Goal: Task Accomplishment & Management: Manage account settings

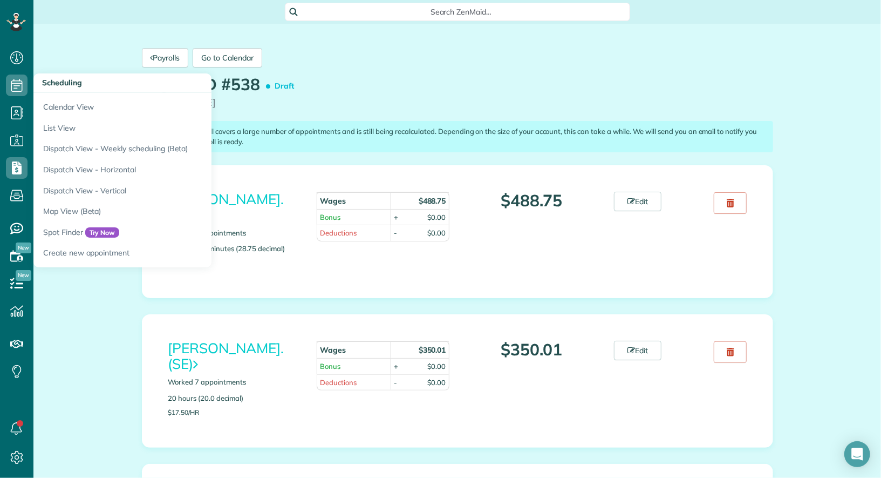
scroll to position [1404, 0]
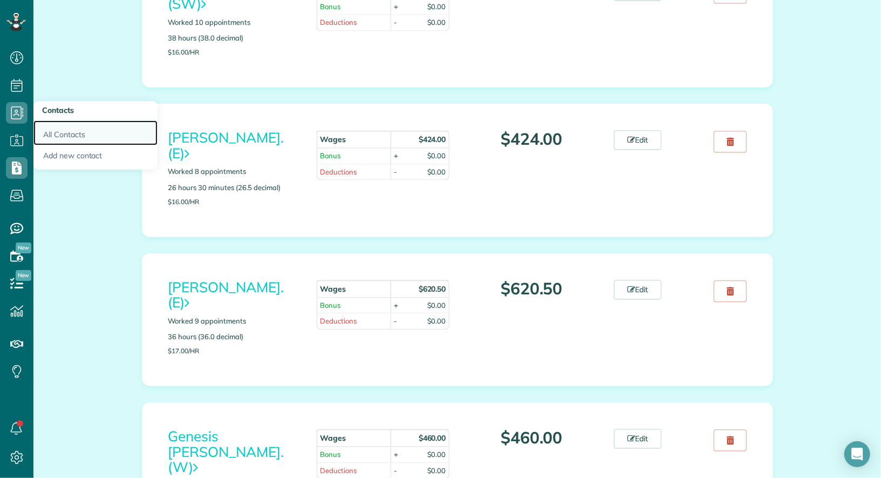
click at [63, 133] on link "All Contacts" at bounding box center [95, 132] width 124 height 25
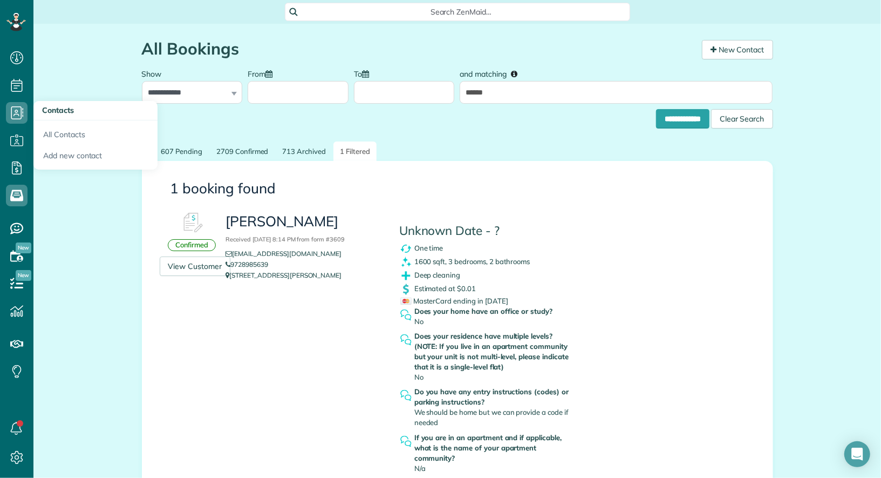
scroll to position [4, 4]
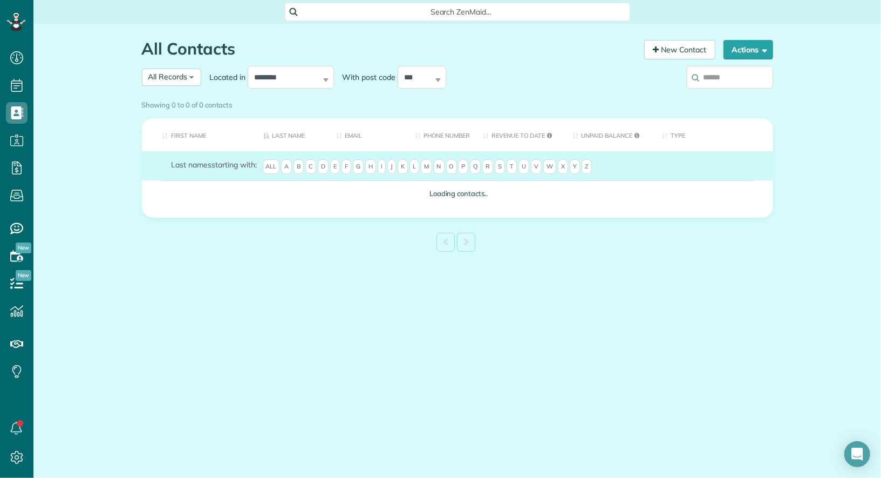
scroll to position [4, 4]
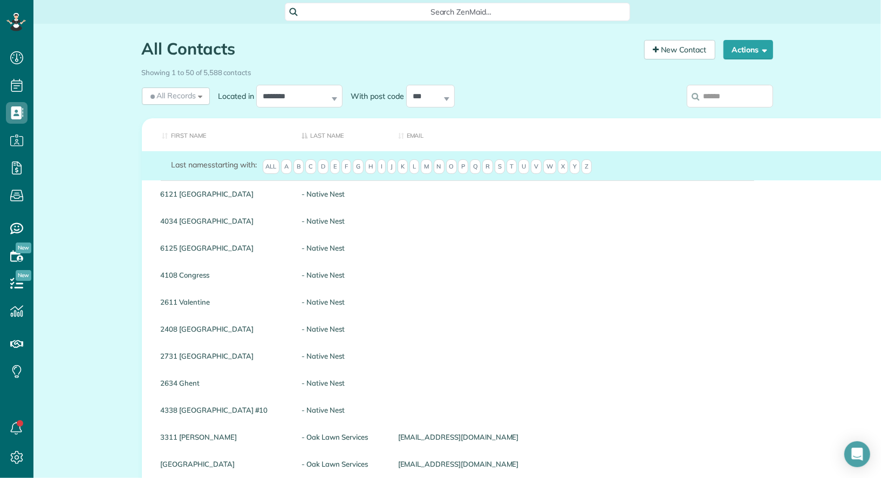
click at [720, 90] on input "search" at bounding box center [730, 96] width 86 height 23
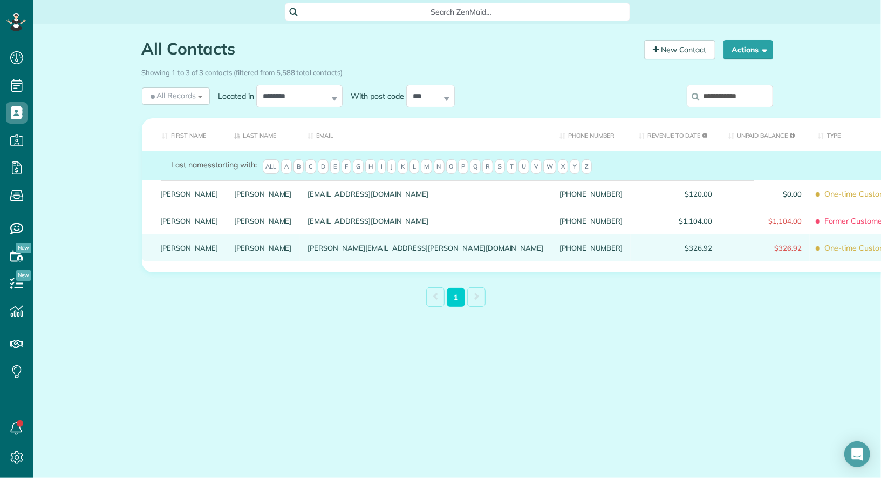
type input "**********"
click at [186, 251] on link "Brandon" at bounding box center [190, 248] width 58 height 8
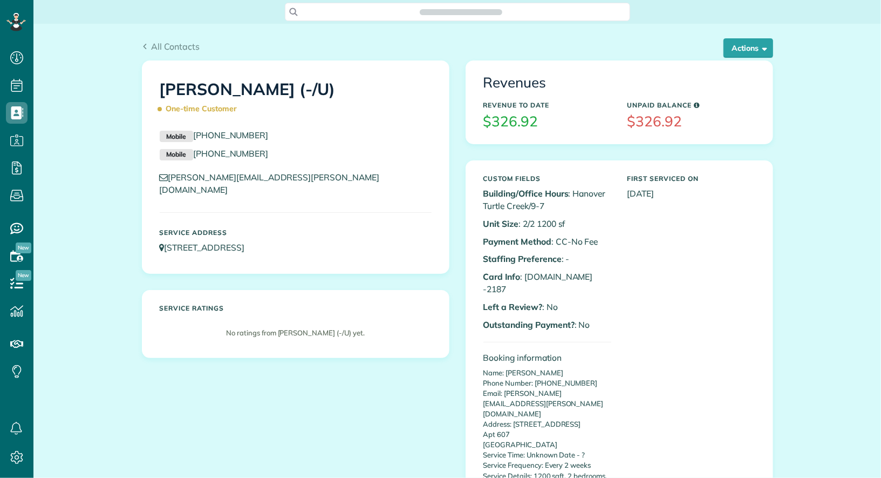
scroll to position [4, 4]
click at [748, 47] on button "Actions" at bounding box center [749, 47] width 50 height 19
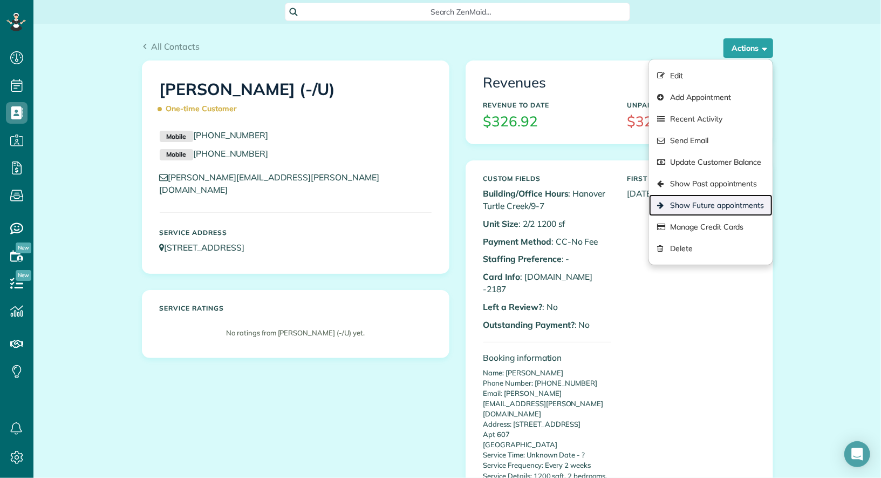
click at [751, 209] on link "Show Future appointments" at bounding box center [710, 205] width 123 height 22
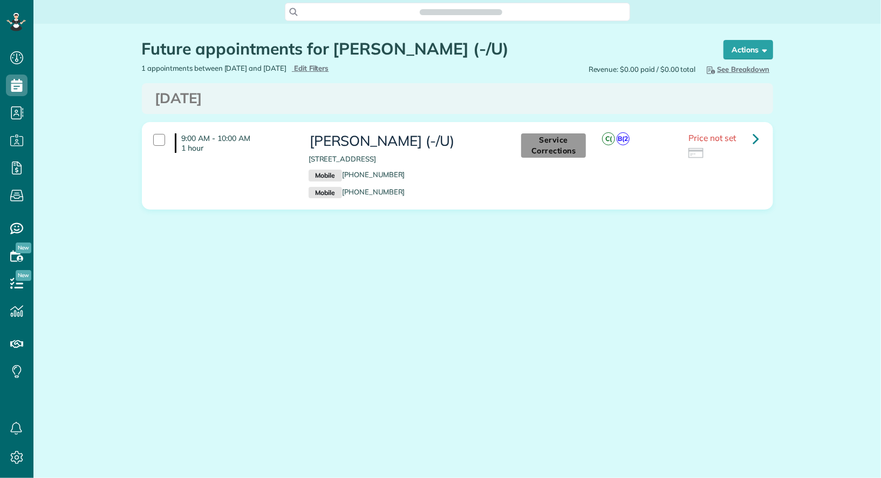
scroll to position [478, 33]
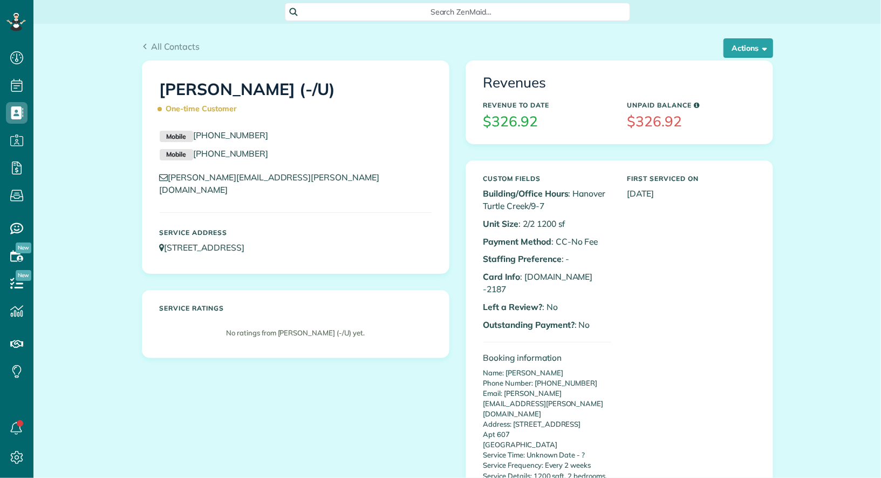
scroll to position [4, 4]
click at [747, 48] on button "Actions" at bounding box center [749, 47] width 50 height 19
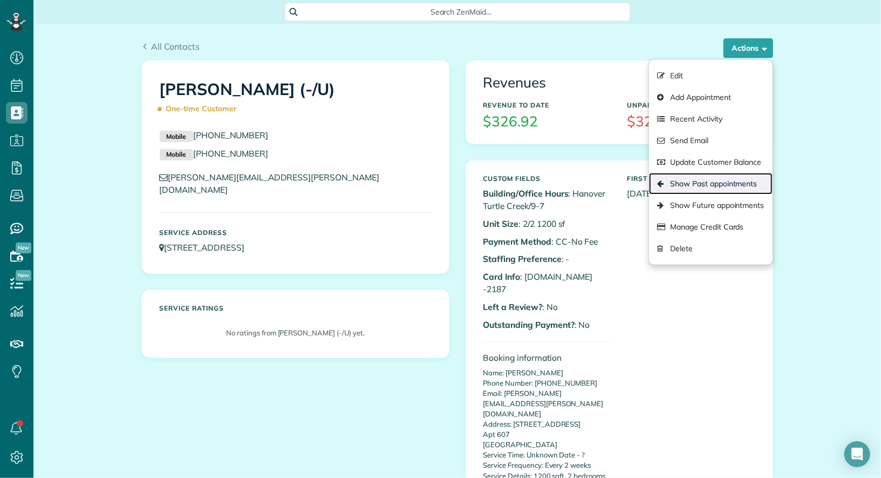
click at [714, 183] on link "Show Past appointments" at bounding box center [710, 184] width 123 height 22
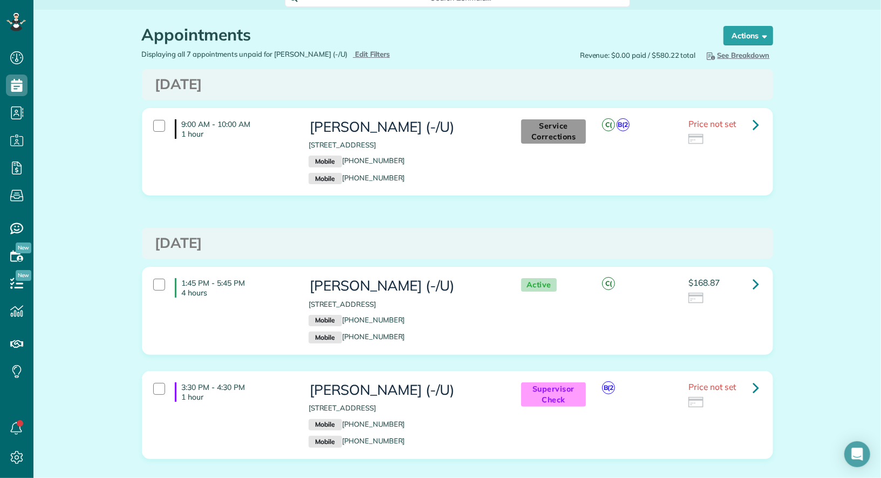
scroll to position [18, 0]
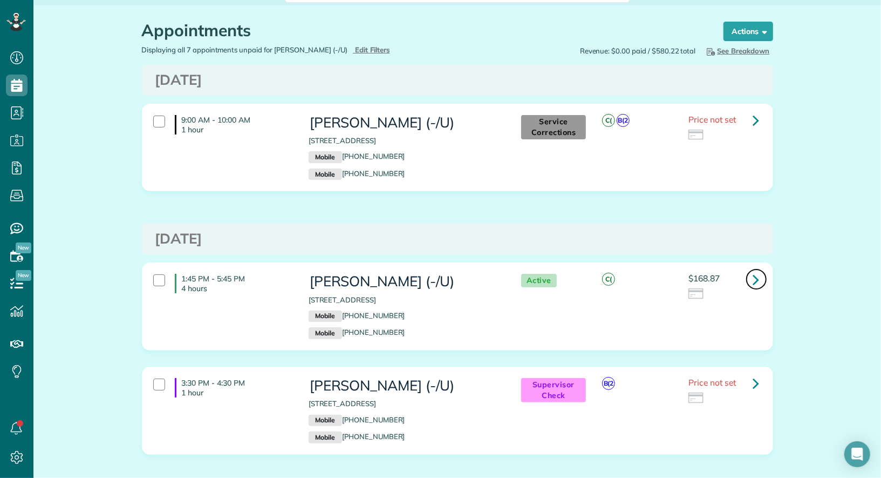
click at [765, 274] on link at bounding box center [757, 279] width 22 height 22
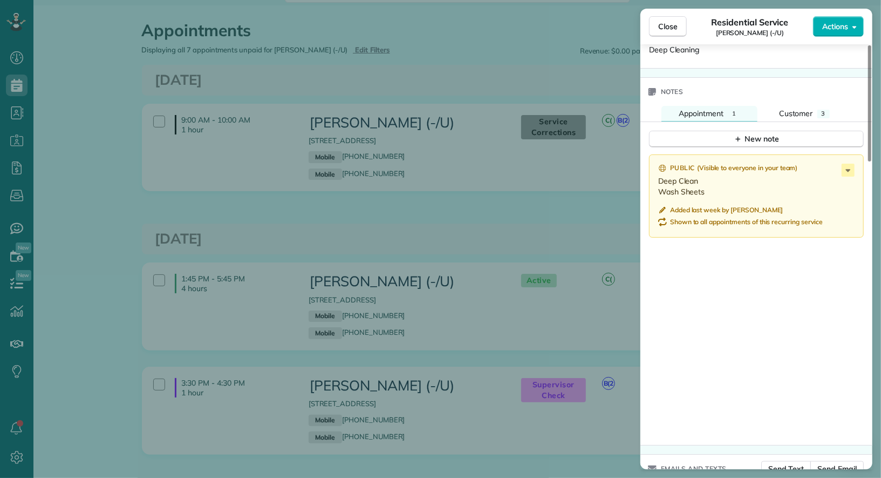
scroll to position [910, 0]
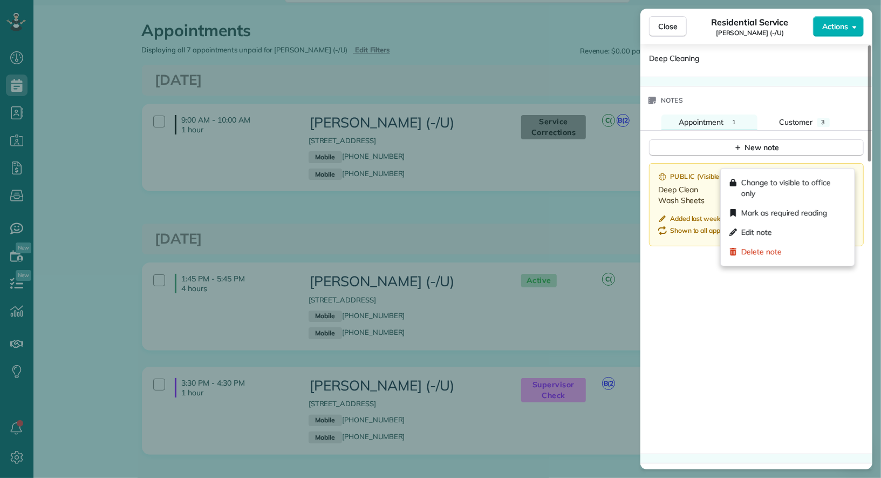
click at [849, 172] on icon at bounding box center [848, 178] width 13 height 13
click at [809, 230] on div "Edit note" at bounding box center [787, 231] width 125 height 19
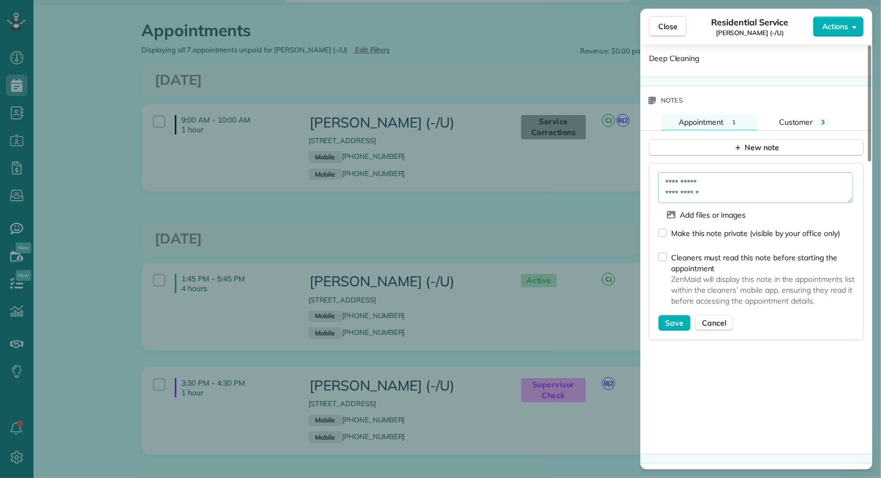
click at [730, 178] on textarea "**********" at bounding box center [755, 187] width 195 height 31
type textarea "**********"
click at [680, 317] on span "Save" at bounding box center [674, 322] width 18 height 11
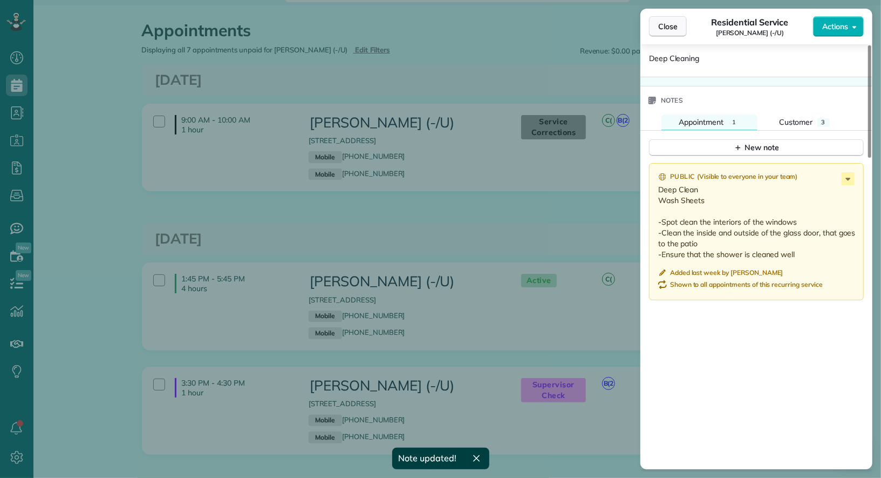
click at [667, 30] on span "Close" at bounding box center [667, 26] width 19 height 11
